Goal: Complete application form

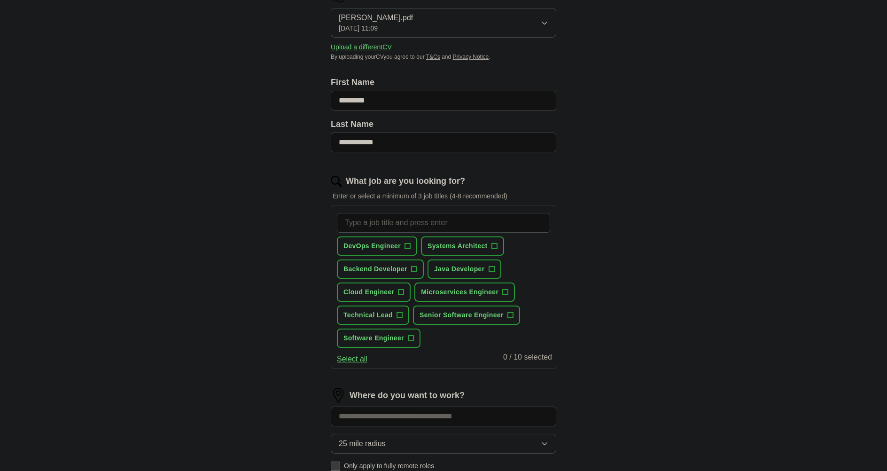
scroll to position [94, 0]
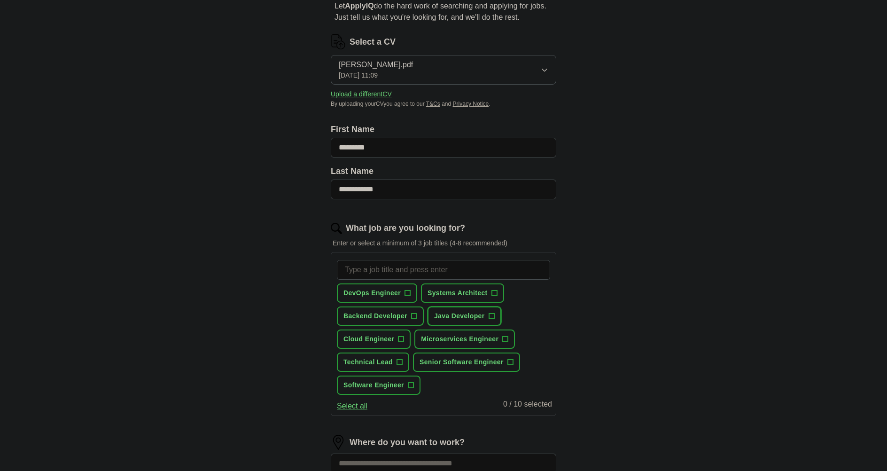
click at [492, 320] on button "Java Developer +" at bounding box center [465, 315] width 74 height 19
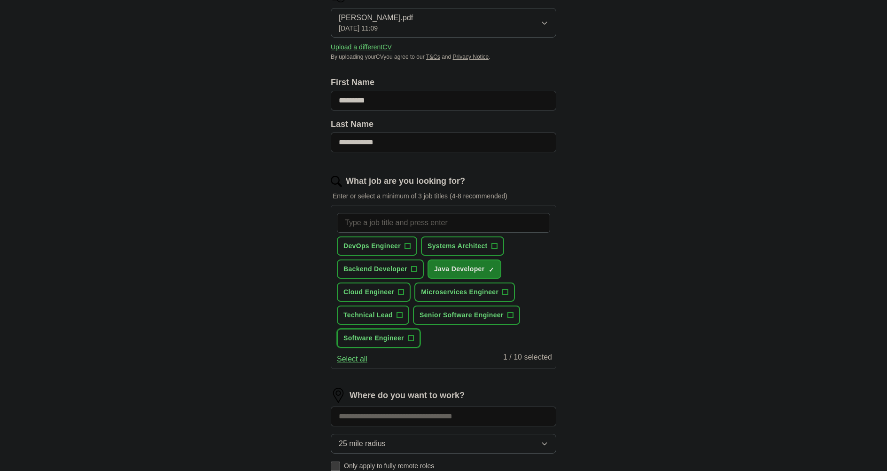
click at [408, 338] on span "+" at bounding box center [411, 339] width 6 height 8
click at [390, 336] on span "Software Engineer" at bounding box center [373, 338] width 61 height 10
click at [398, 269] on span "Backend Developer" at bounding box center [375, 269] width 64 height 10
click at [381, 339] on span "Software Engineer" at bounding box center [373, 338] width 61 height 10
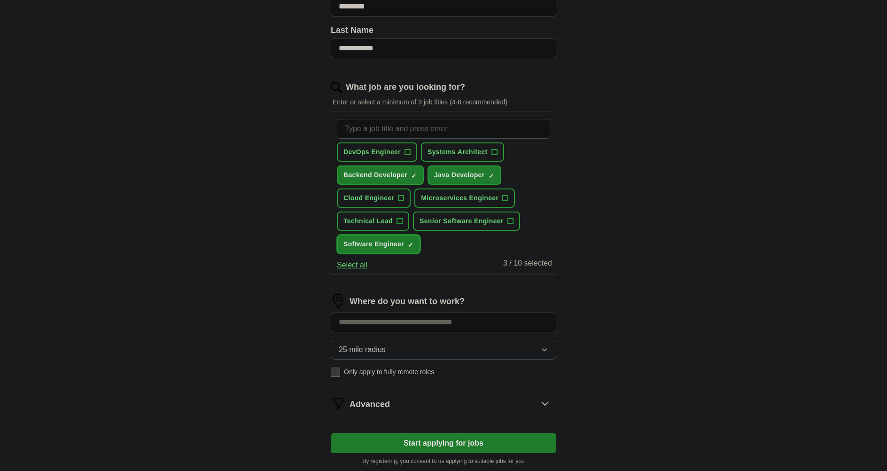
scroll to position [282, 0]
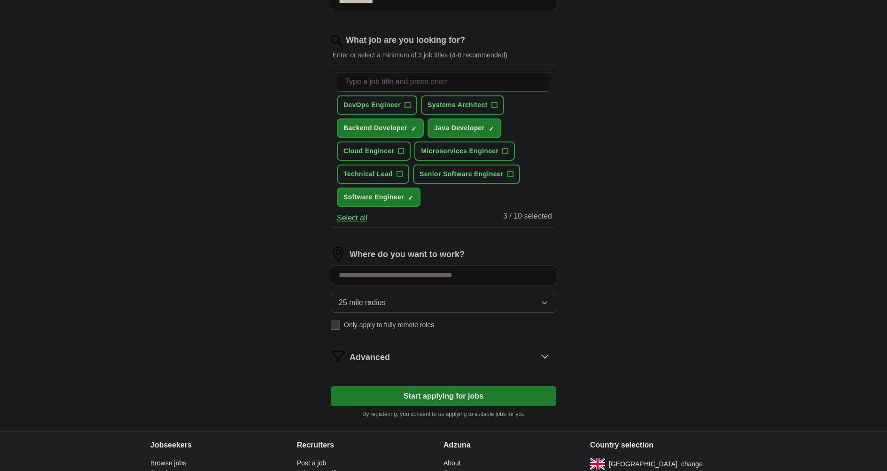
click at [406, 277] on input at bounding box center [444, 275] width 226 height 20
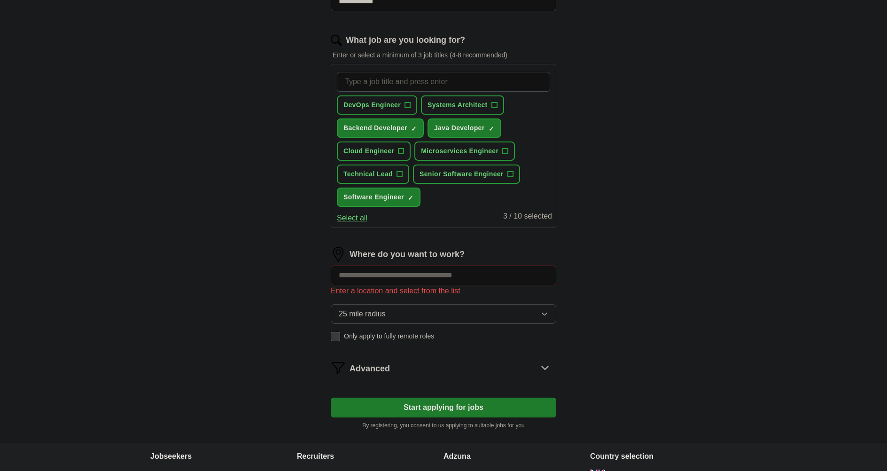
click at [342, 326] on div "25 mile radius Only apply to fully remote roles" at bounding box center [444, 322] width 226 height 37
click at [360, 336] on span "Only apply to fully remote roles" at bounding box center [389, 336] width 90 height 10
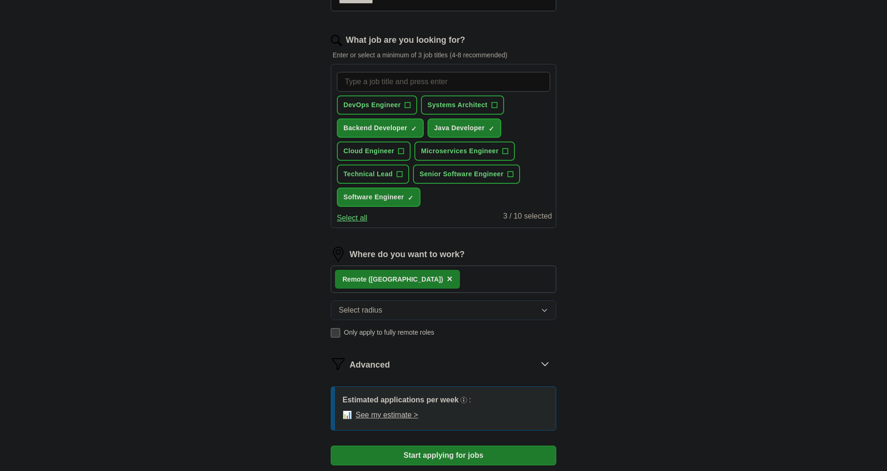
scroll to position [376, 0]
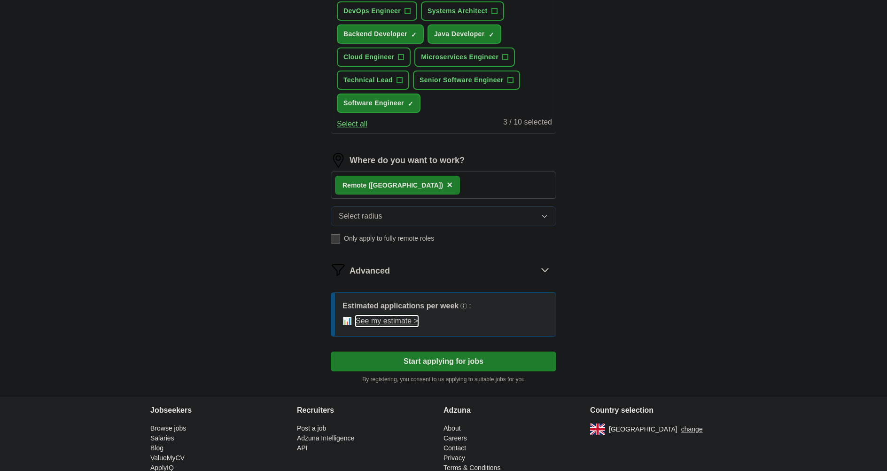
click at [404, 320] on button "See my estimate >" at bounding box center [387, 320] width 62 height 11
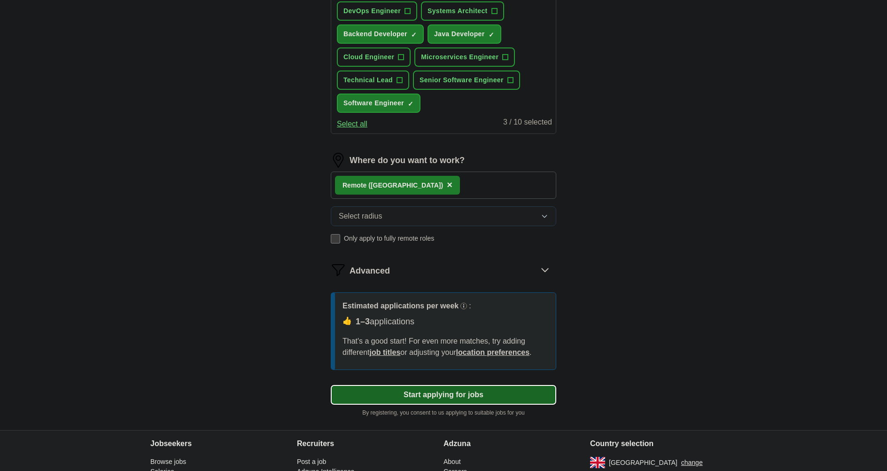
click at [520, 401] on button "Start applying for jobs" at bounding box center [444, 395] width 226 height 20
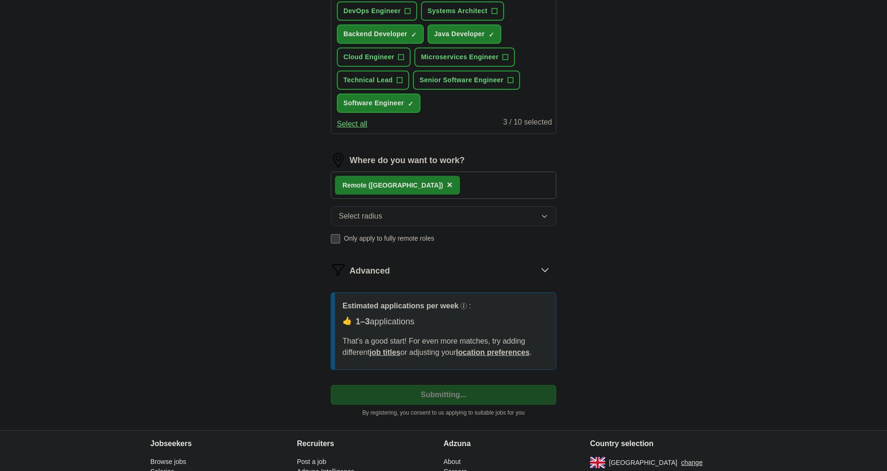
select select "**"
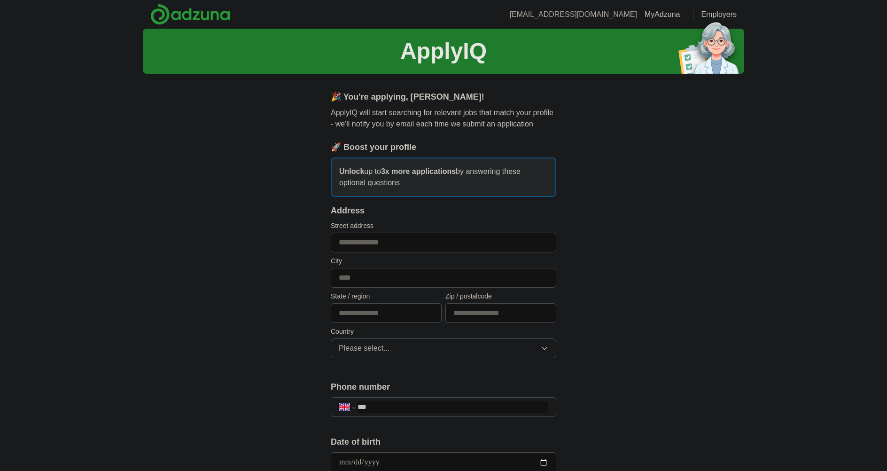
scroll to position [47, 0]
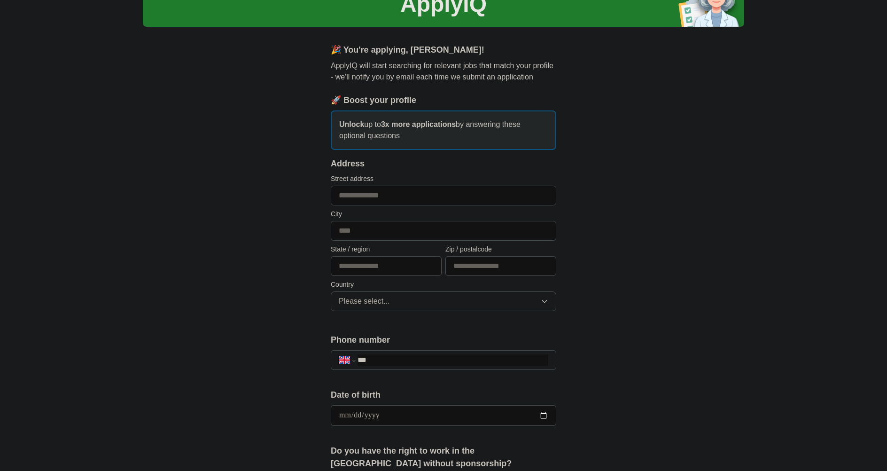
click at [393, 197] on input "text" at bounding box center [444, 196] width 226 height 20
type input "**********"
type input "*********"
type input "**********"
type input "*******"
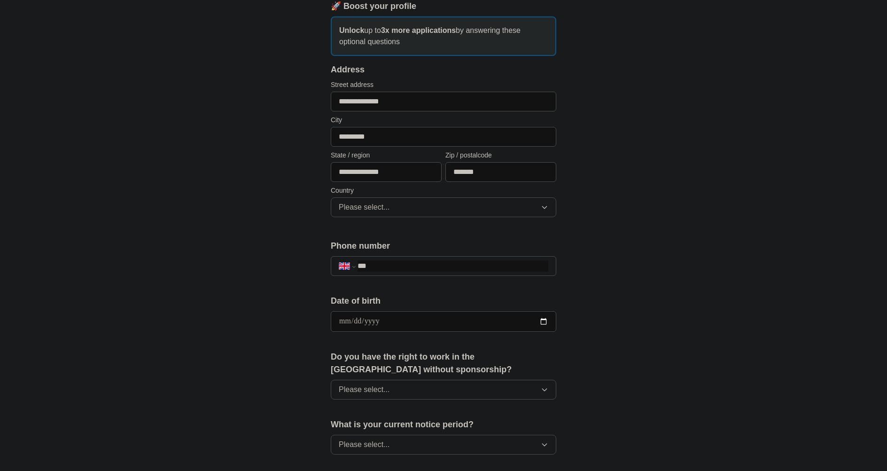
scroll to position [188, 0]
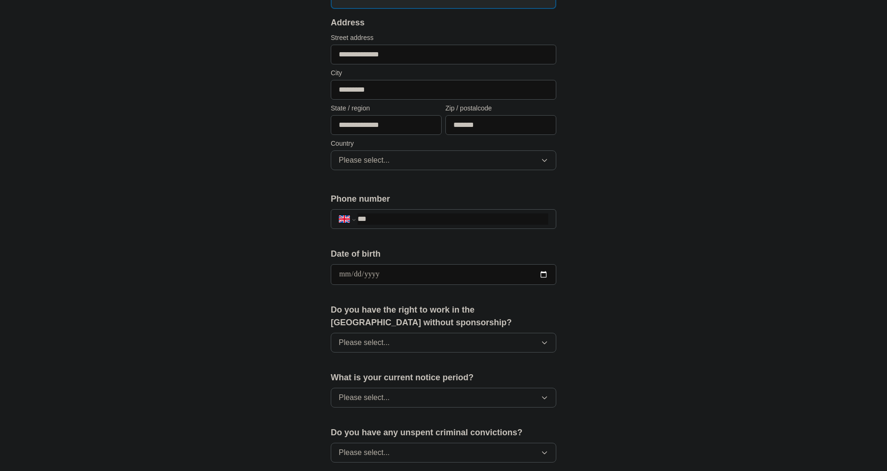
click at [482, 223] on input "***" at bounding box center [453, 218] width 191 height 11
type input "**********"
click at [480, 162] on button "Please select..." at bounding box center [444, 160] width 226 height 20
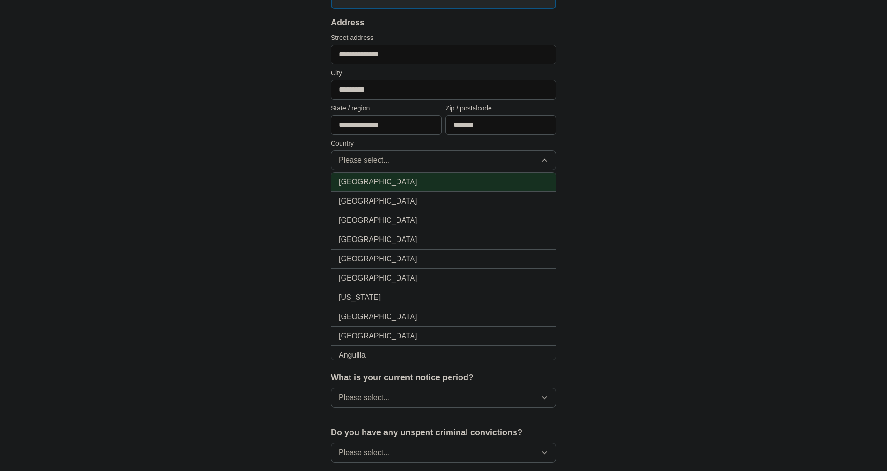
click at [460, 183] on div "[GEOGRAPHIC_DATA]" at bounding box center [444, 181] width 210 height 11
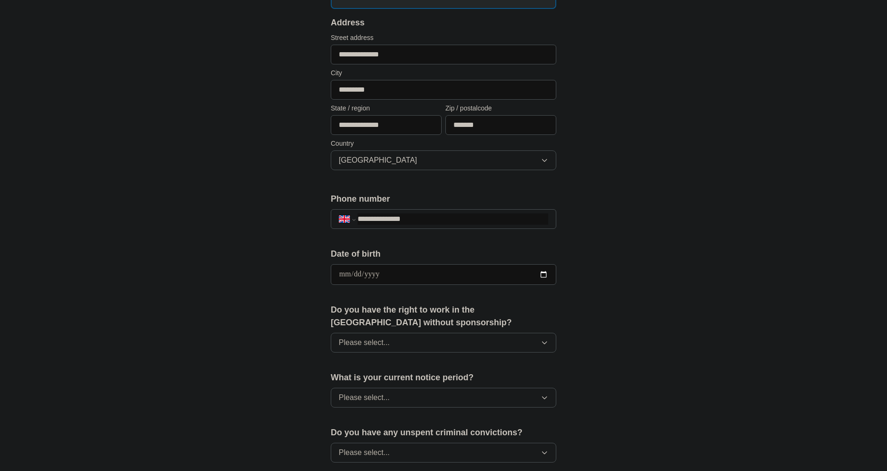
scroll to position [282, 0]
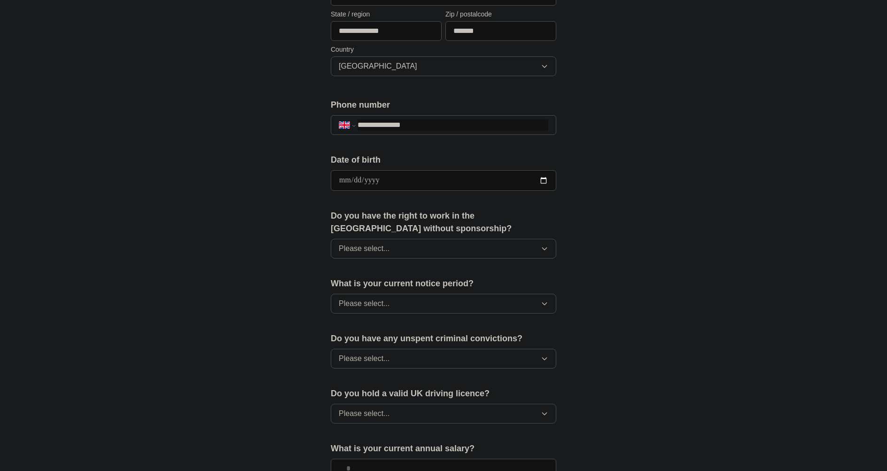
click at [505, 181] on input "date" at bounding box center [444, 180] width 226 height 21
click at [544, 179] on input "date" at bounding box center [444, 180] width 226 height 21
click at [337, 179] on input "date" at bounding box center [444, 180] width 226 height 21
type input "**********"
click at [264, 233] on div "**********" at bounding box center [443, 168] width 601 height 843
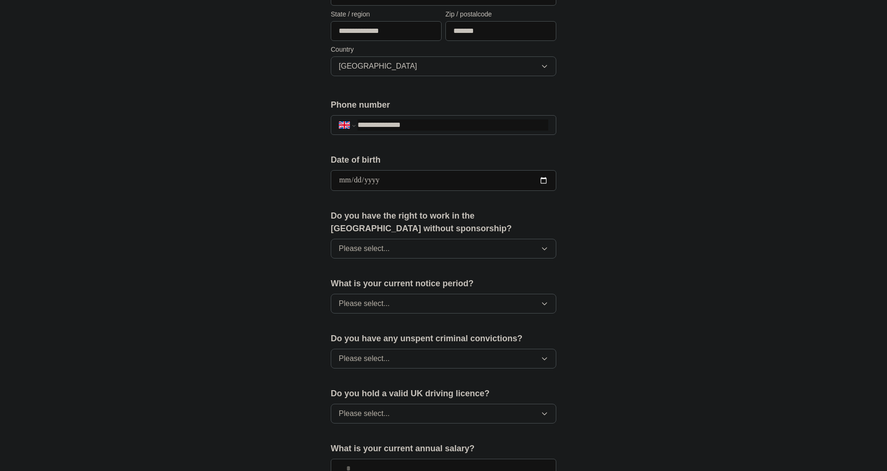
scroll to position [376, 0]
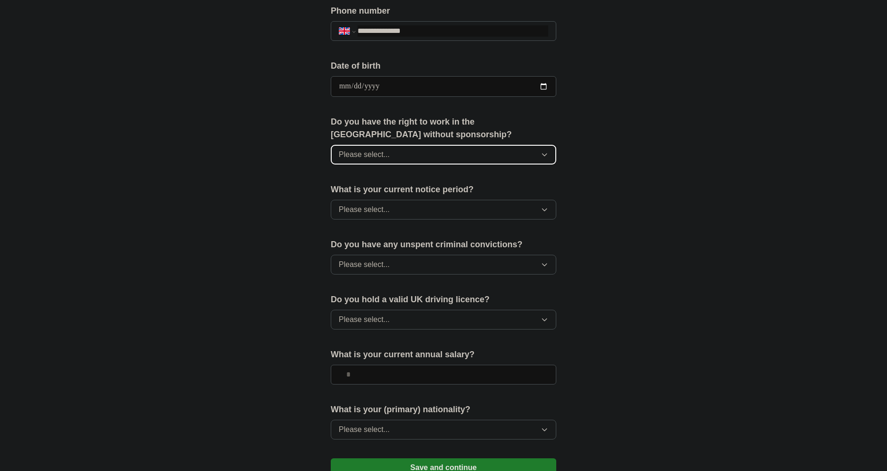
click at [362, 160] on button "Please select..." at bounding box center [444, 155] width 226 height 20
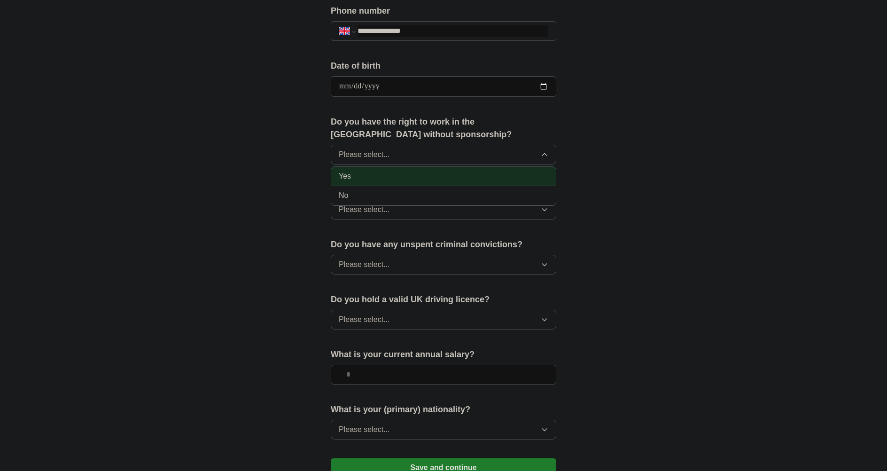
click at [360, 173] on div "Yes" at bounding box center [444, 176] width 210 height 11
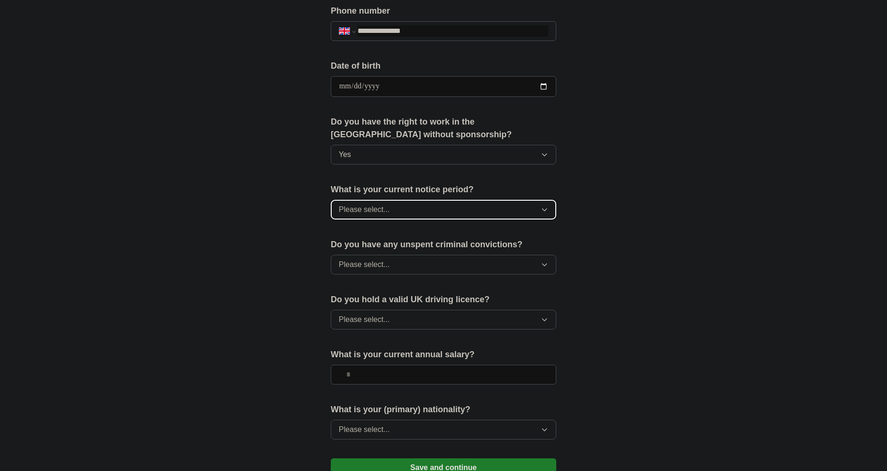
click at [352, 208] on span "Please select..." at bounding box center [364, 209] width 51 height 11
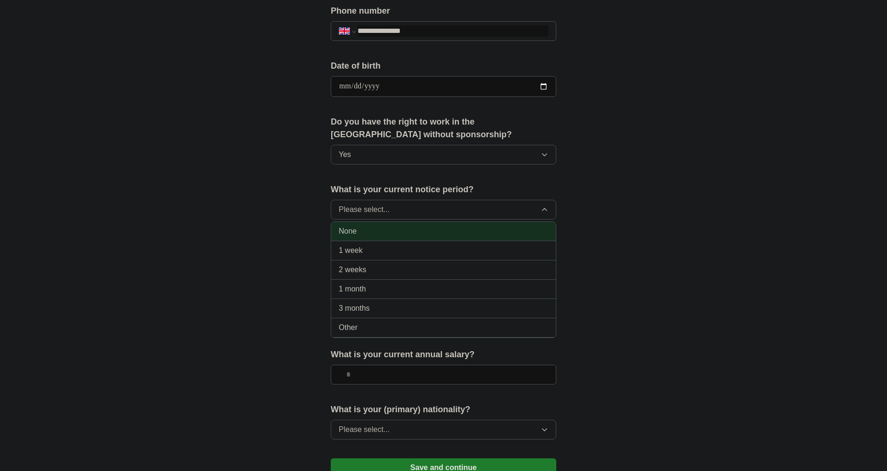
click at [364, 231] on div "None" at bounding box center [444, 231] width 210 height 11
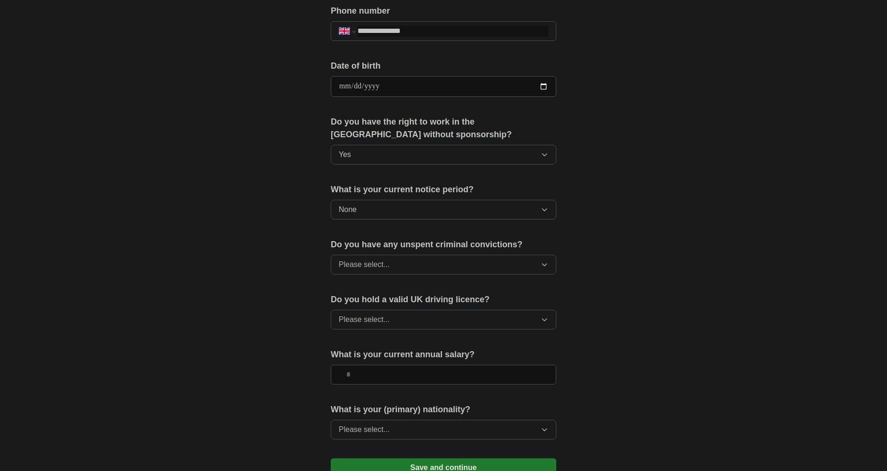
scroll to position [423, 0]
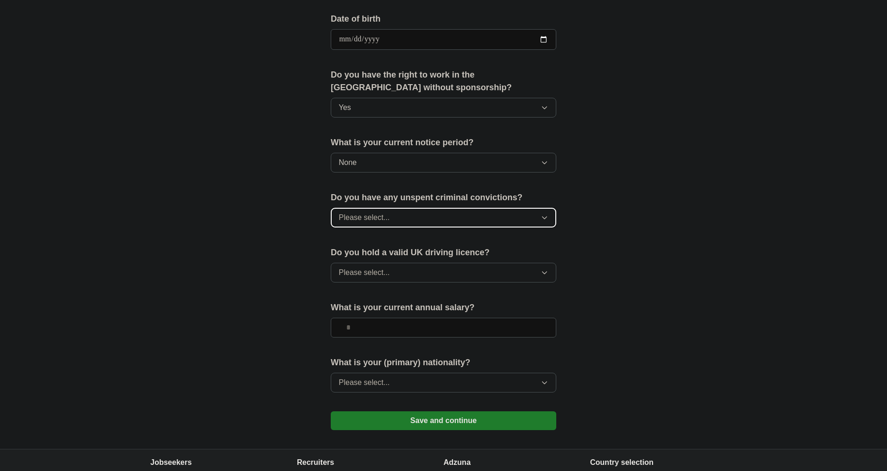
click at [372, 210] on button "Please select..." at bounding box center [444, 218] width 226 height 20
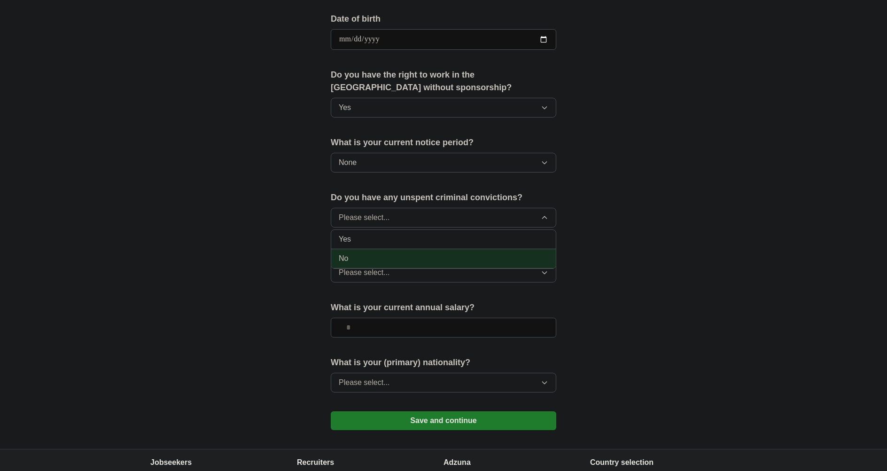
click at [357, 254] on div "No" at bounding box center [444, 258] width 210 height 11
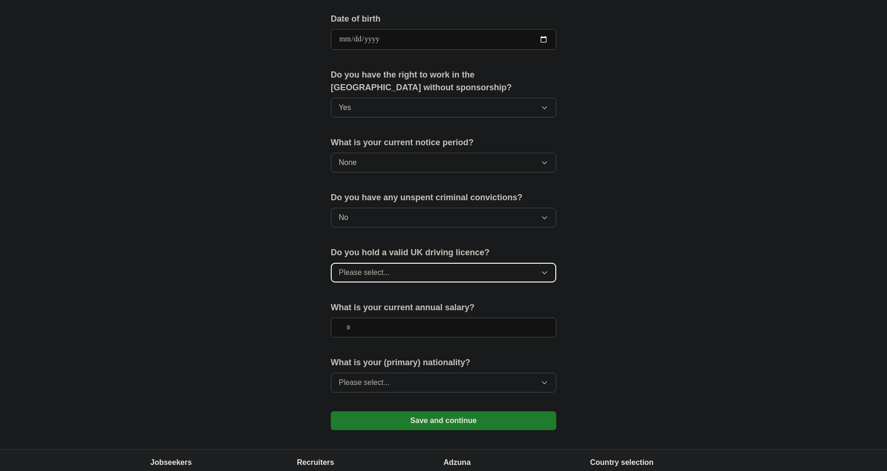
click at [369, 267] on span "Please select..." at bounding box center [364, 272] width 51 height 11
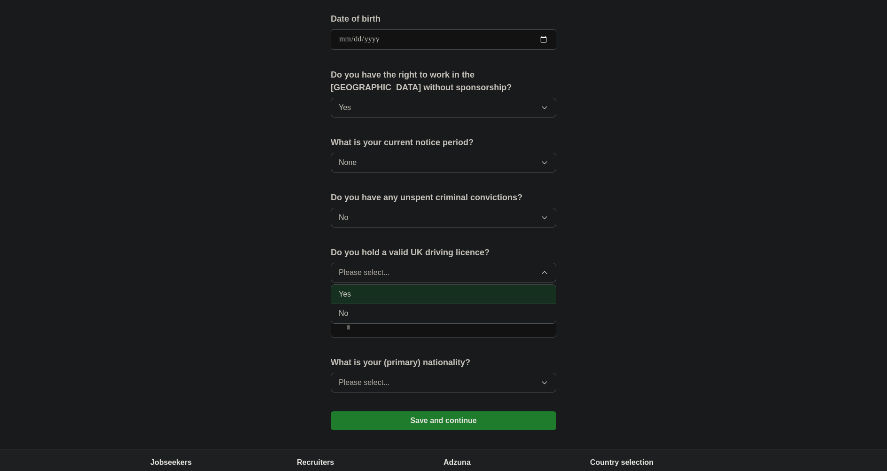
click at [367, 291] on div "Yes" at bounding box center [444, 294] width 210 height 11
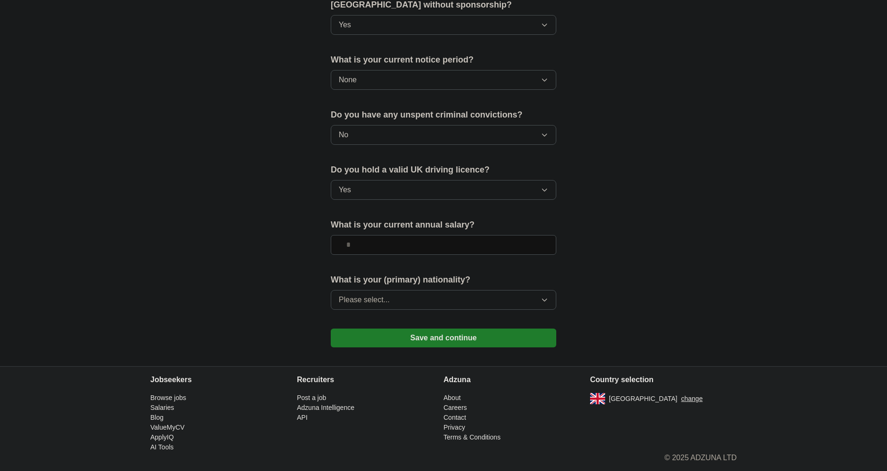
click at [382, 200] on div "Do you hold a valid UK driving licence? Yes" at bounding box center [444, 186] width 226 height 44
click at [383, 195] on button "Yes" at bounding box center [444, 190] width 226 height 20
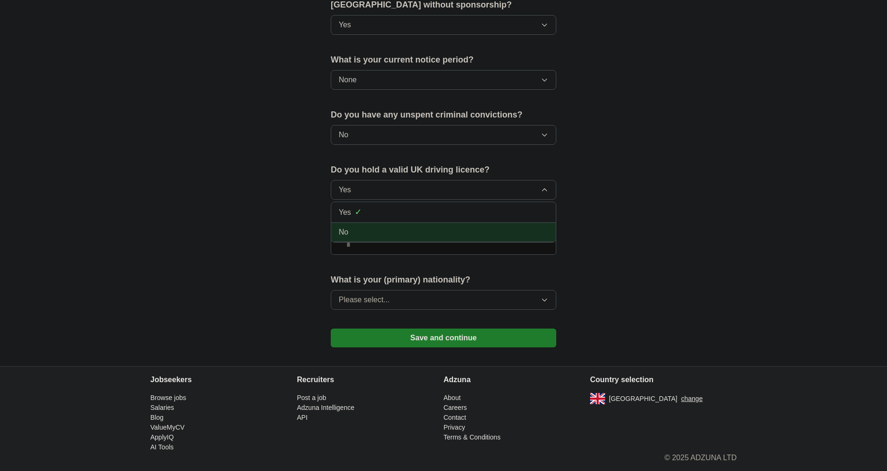
click at [370, 224] on li "No" at bounding box center [443, 232] width 225 height 19
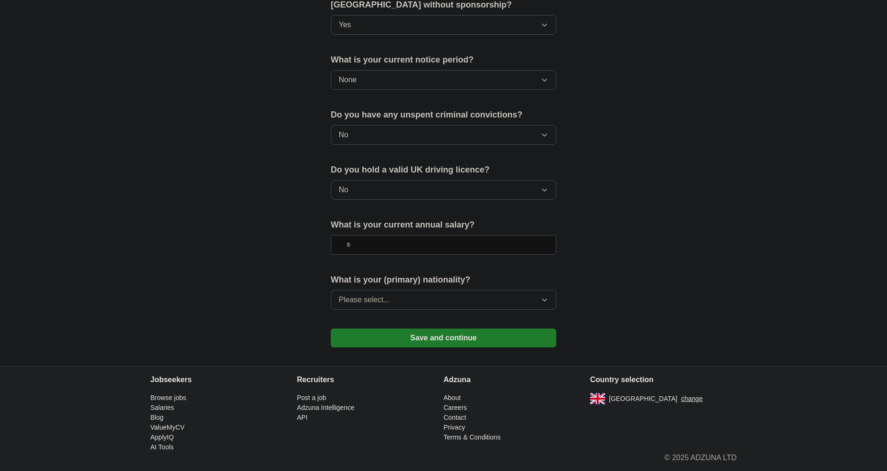
click at [377, 245] on input "text" at bounding box center [444, 245] width 226 height 20
type input "*******"
click at [385, 307] on button "Please select..." at bounding box center [444, 300] width 226 height 20
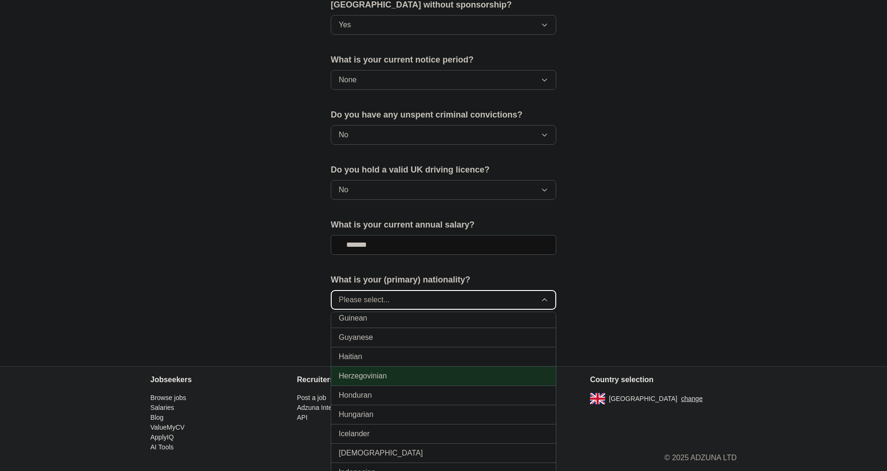
scroll to position [1316, 0]
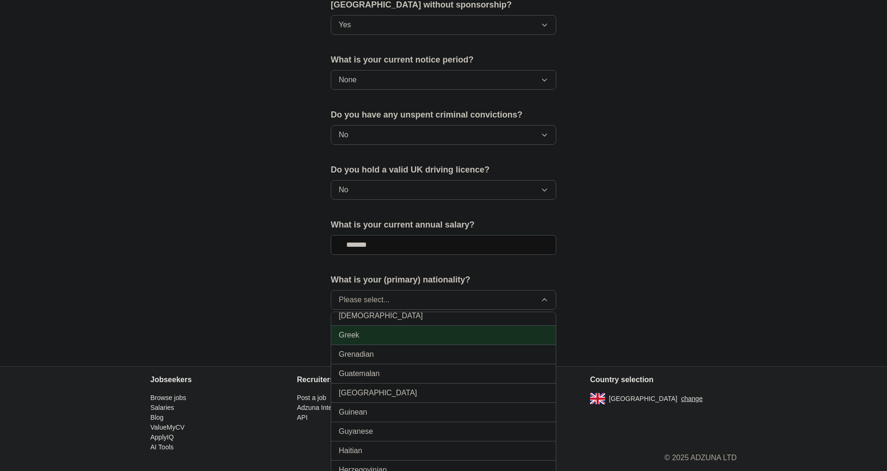
click at [399, 337] on div "Greek" at bounding box center [444, 334] width 210 height 11
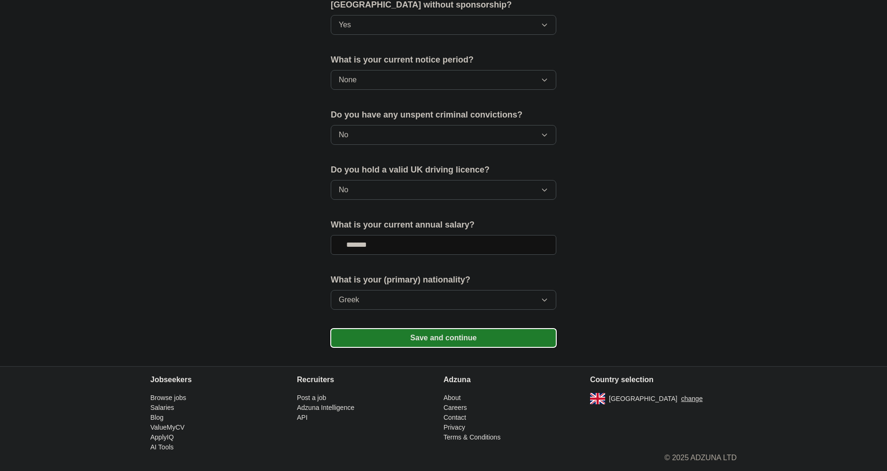
click at [424, 338] on button "Save and continue" at bounding box center [444, 337] width 226 height 19
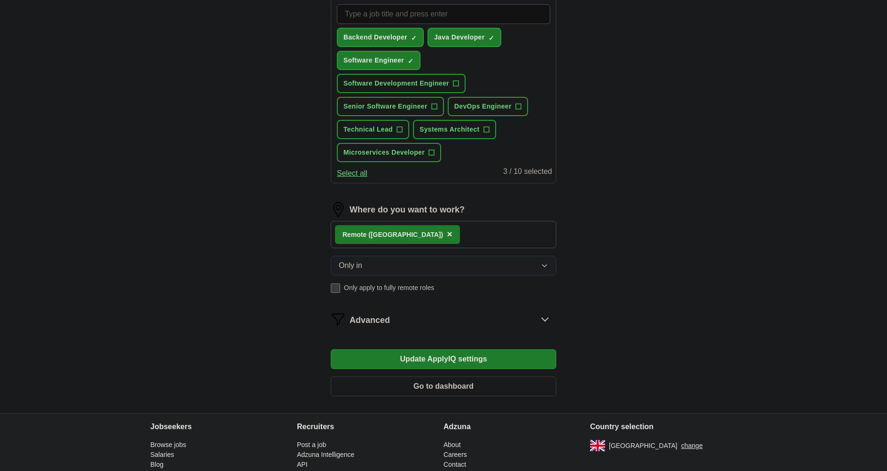
scroll to position [397, 0]
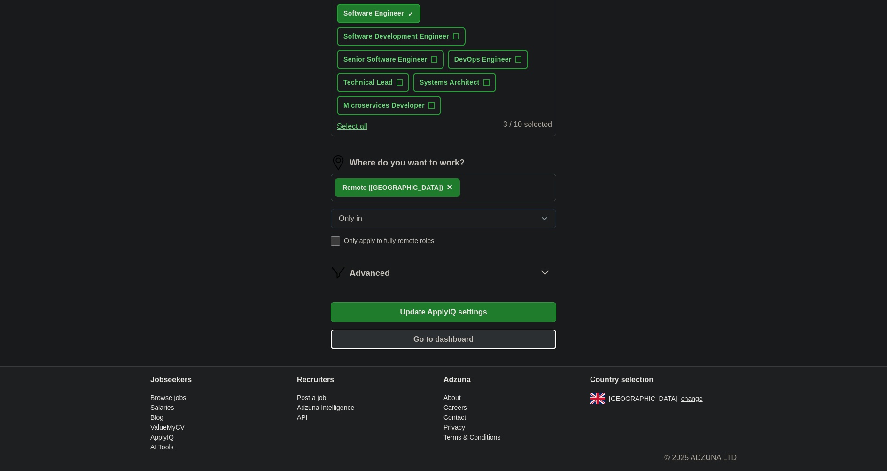
click at [530, 339] on button "Go to dashboard" at bounding box center [444, 339] width 226 height 20
